Goal: Register for event/course

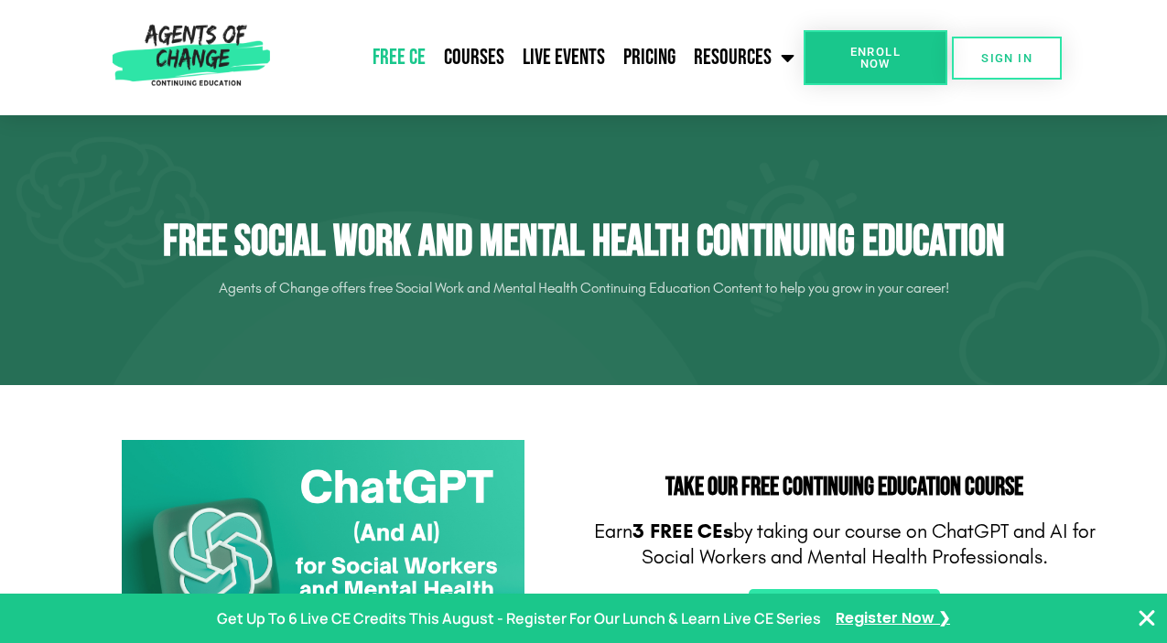
click at [418, 61] on link "Free CE" at bounding box center [398, 58] width 71 height 46
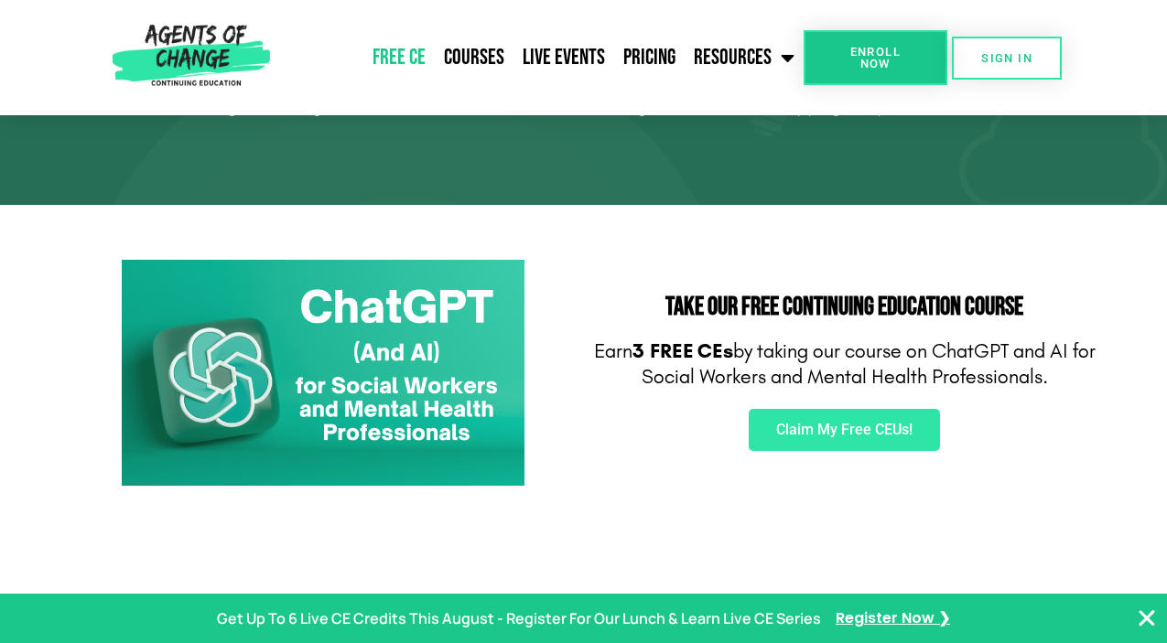
scroll to position [200, 0]
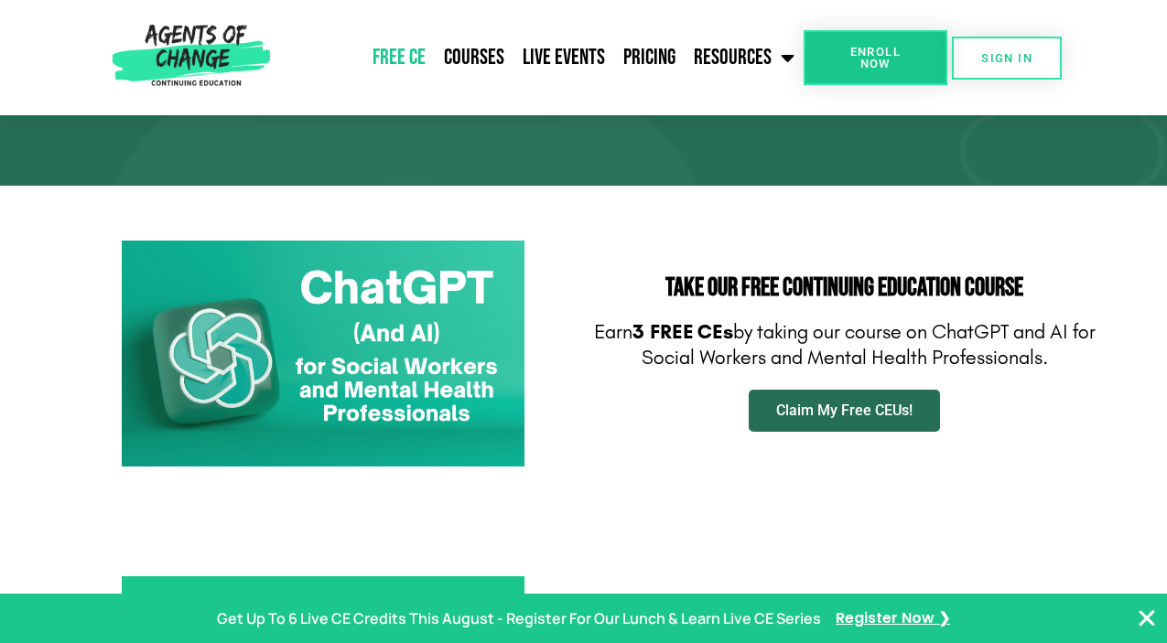
click at [802, 404] on span "Claim My Free CEUs!" at bounding box center [844, 411] width 136 height 15
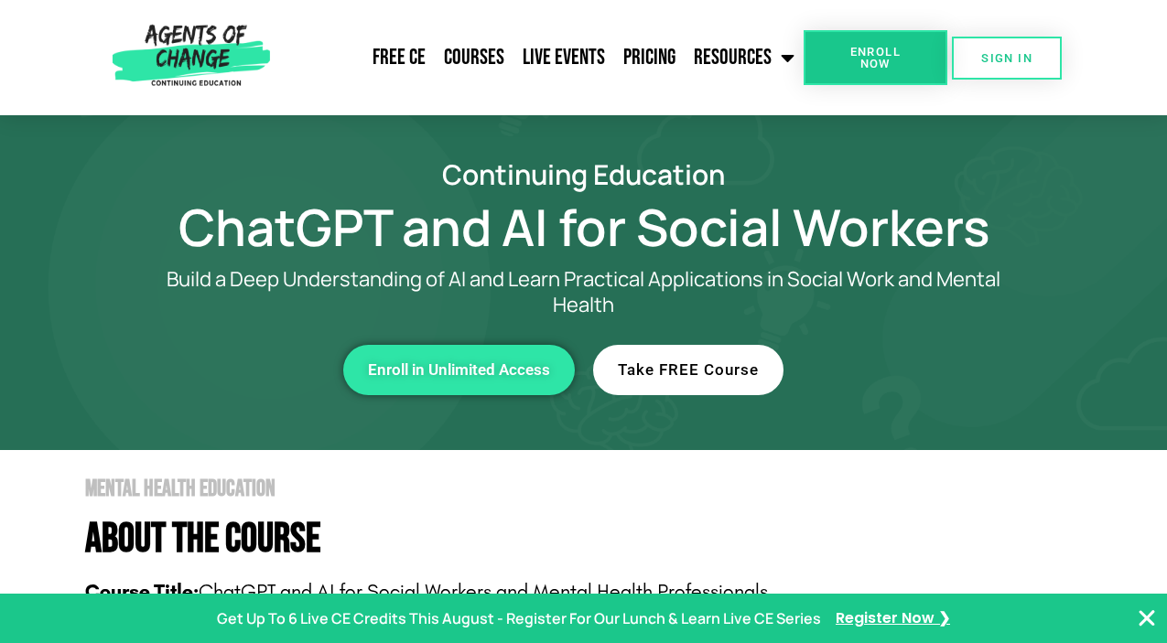
click at [672, 384] on link "Take FREE Course" at bounding box center [688, 370] width 190 height 50
